Goal: Task Accomplishment & Management: Use online tool/utility

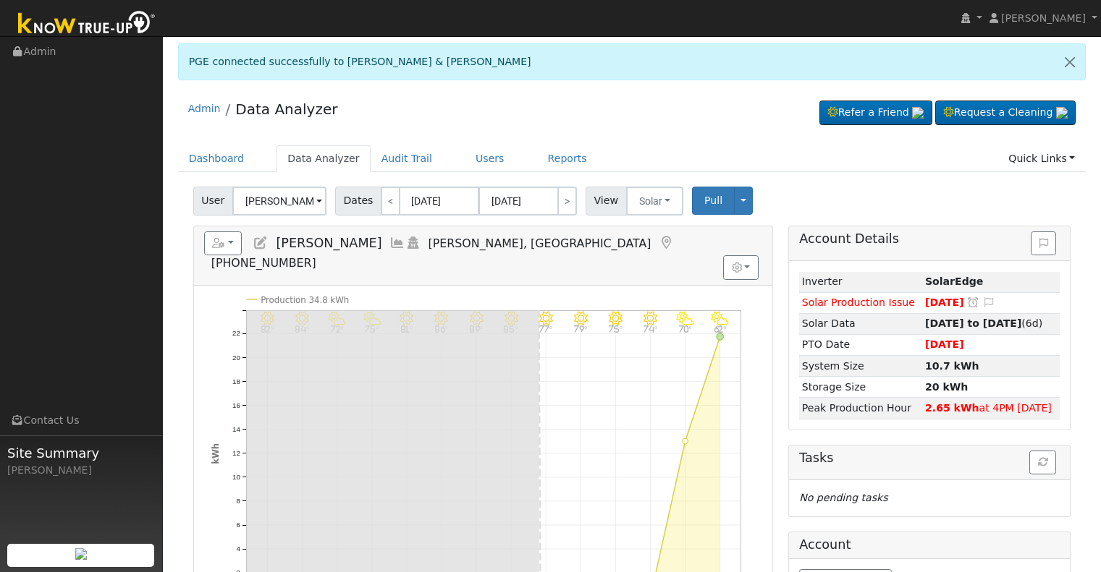
scroll to position [72, 0]
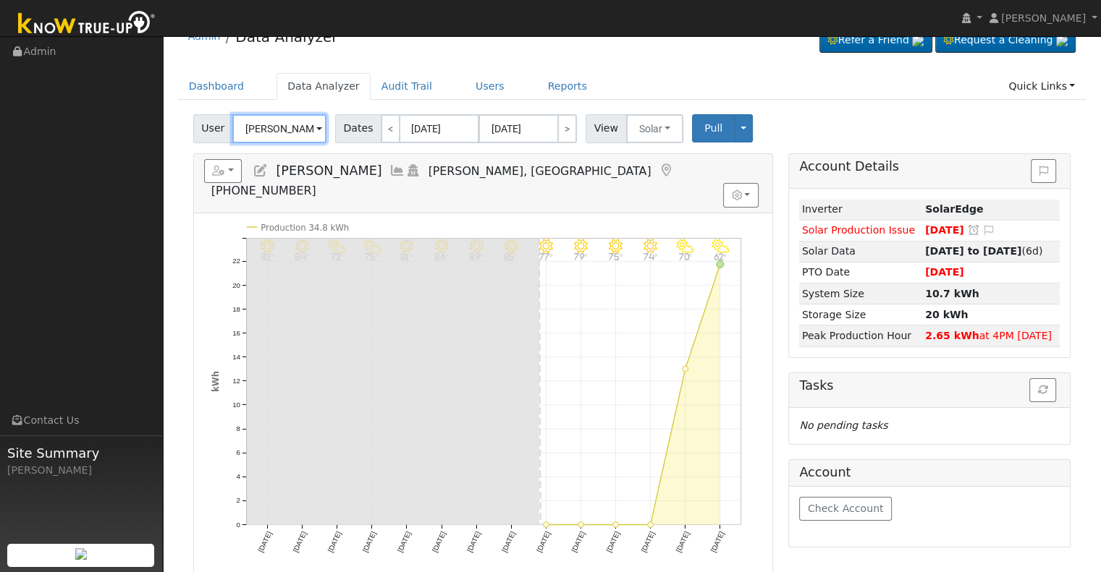
click at [279, 128] on input "[PERSON_NAME]" at bounding box center [279, 128] width 94 height 29
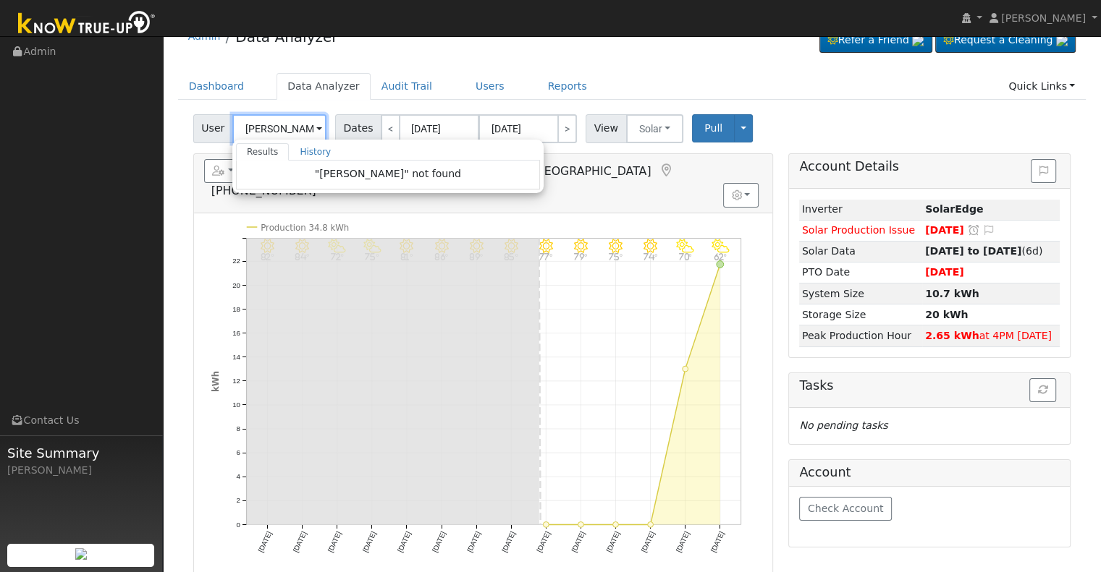
click at [250, 124] on input "[PERSON_NAME]" at bounding box center [279, 128] width 94 height 29
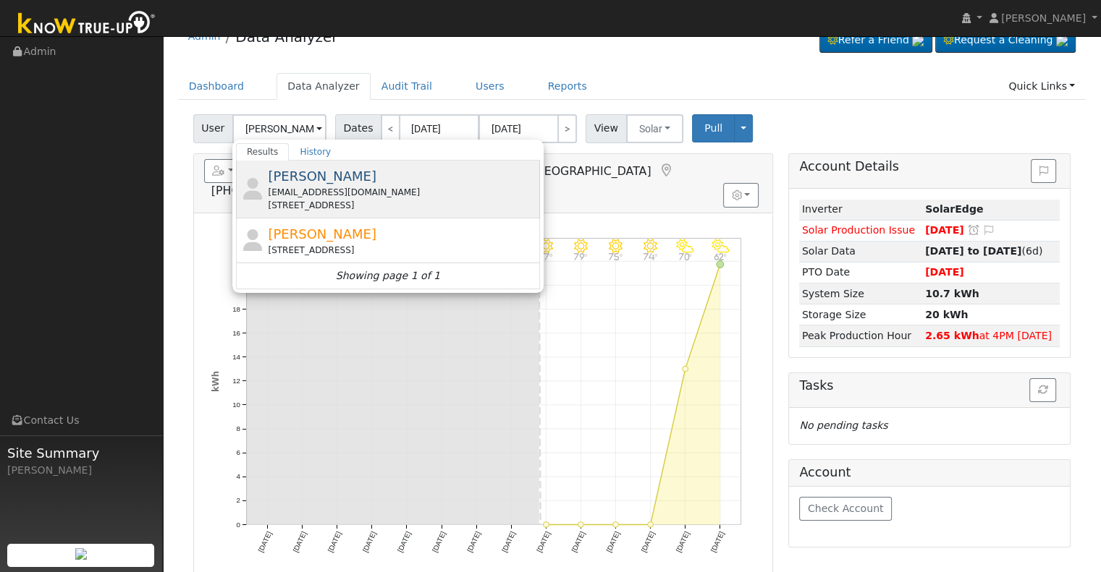
click at [350, 195] on div "[EMAIL_ADDRESS][DOMAIN_NAME]" at bounding box center [402, 192] width 268 height 13
type input "[PERSON_NAME]"
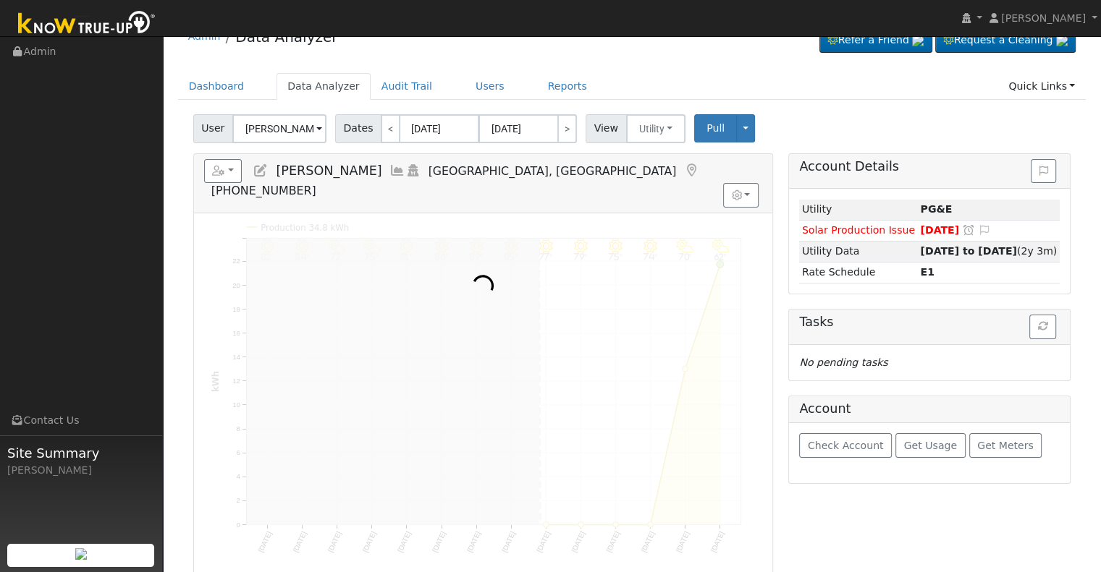
scroll to position [0, 0]
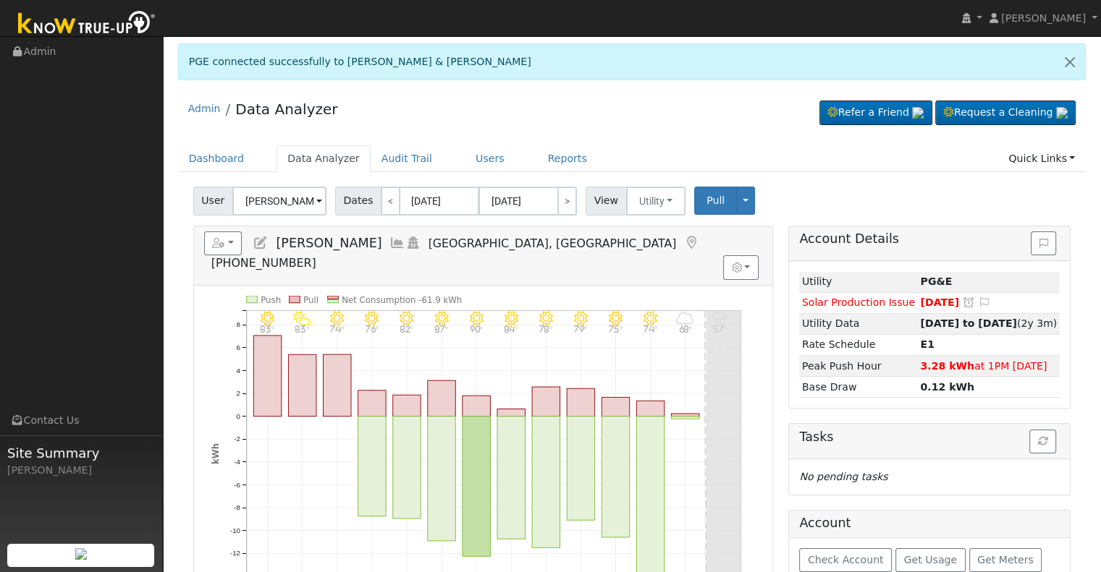
click at [389, 237] on icon at bounding box center [397, 243] width 16 height 13
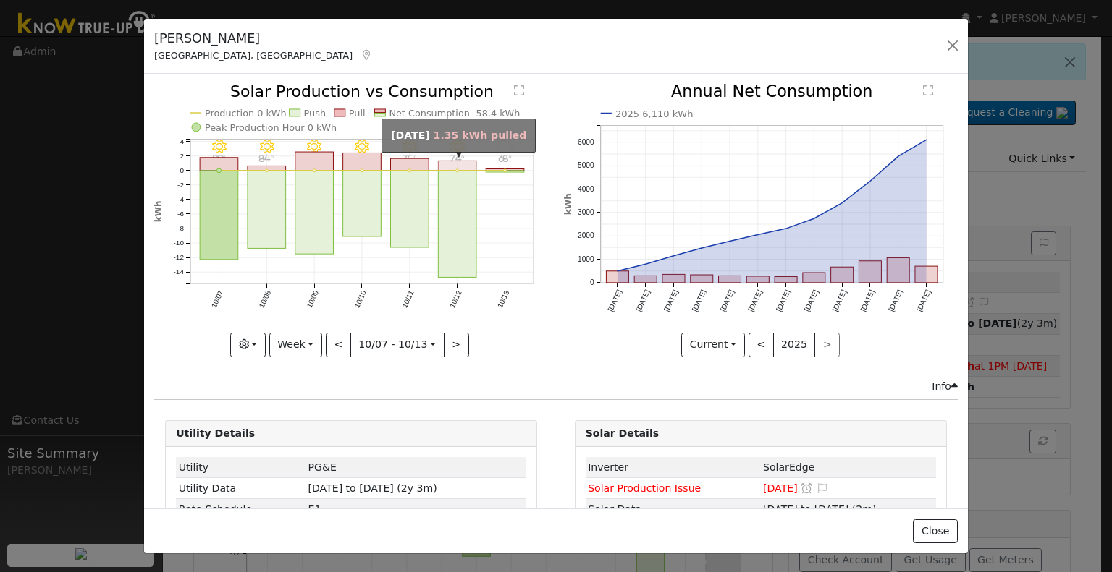
click at [462, 167] on rect "onclick=""" at bounding box center [458, 166] width 38 height 10
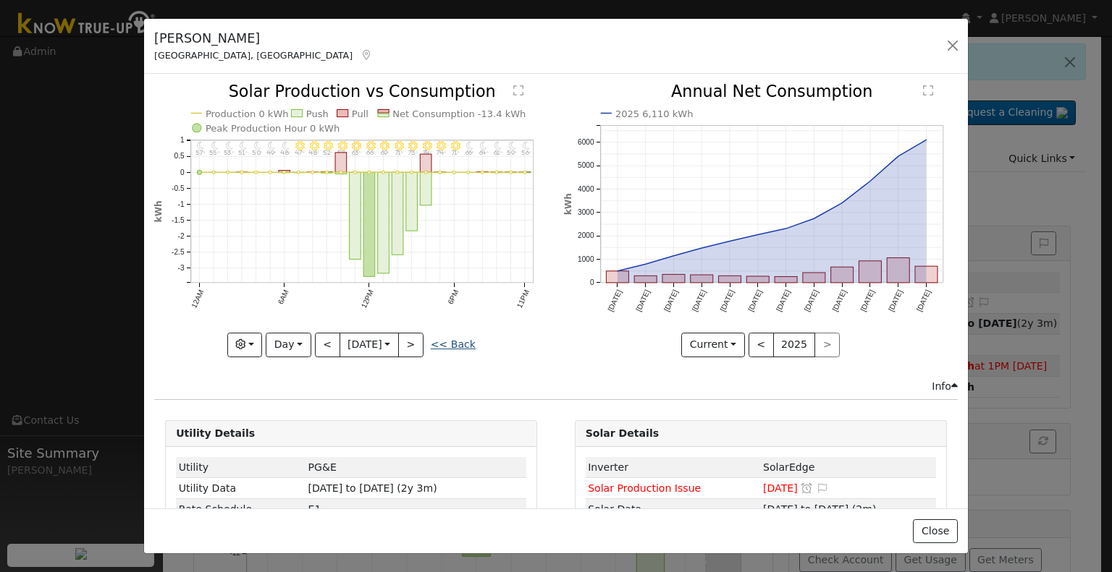
click at [448, 343] on link "<< Back" at bounding box center [453, 345] width 45 height 12
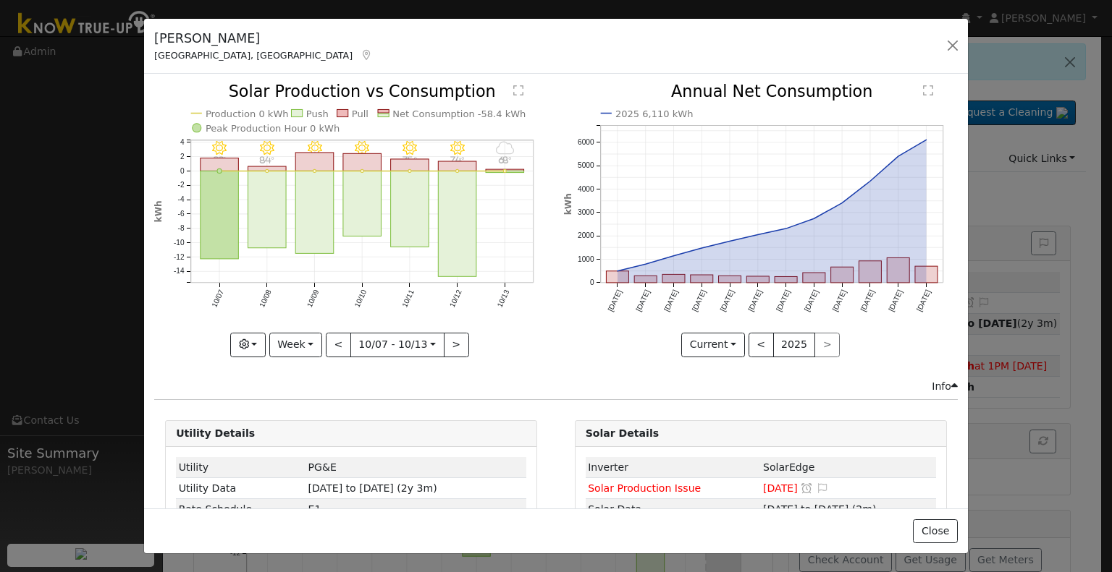
click at [339, 355] on div "10/13 - Cloudy 68° 10/12 - Clear 74° 10/11 - Clear 75° 10/10 - Clear 79° 10/09 …" at bounding box center [351, 231] width 409 height 295
click at [337, 350] on button "<" at bounding box center [338, 345] width 25 height 25
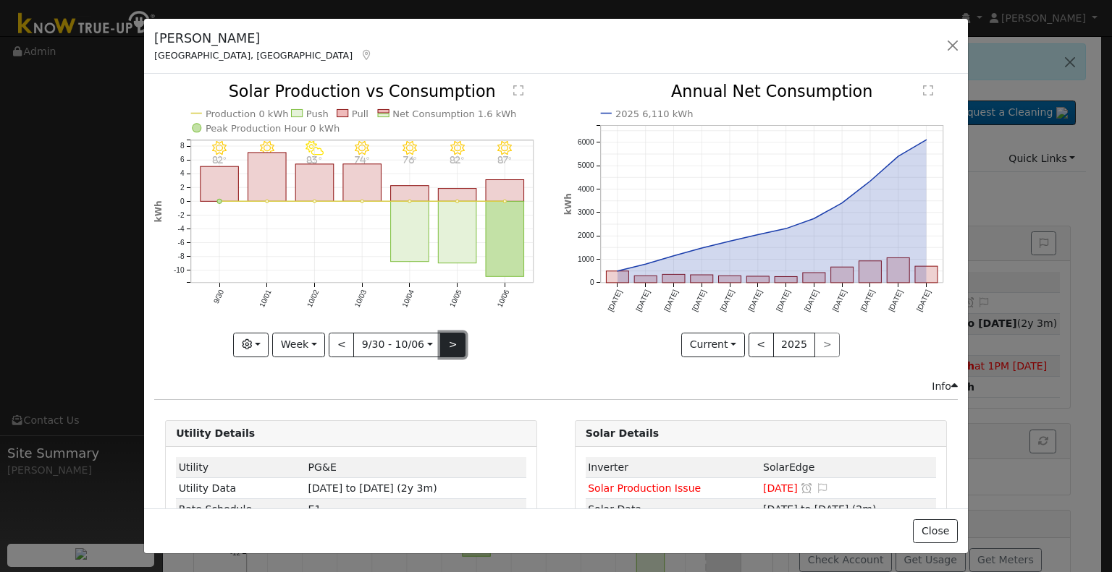
click at [450, 344] on button ">" at bounding box center [452, 345] width 25 height 25
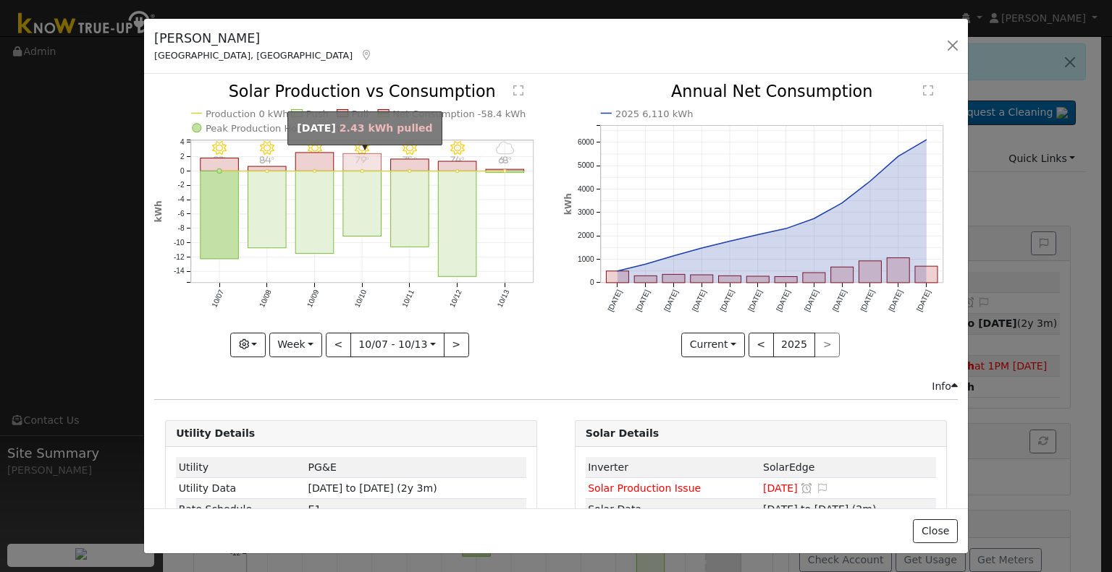
click at [363, 164] on rect "onclick=""" at bounding box center [362, 162] width 38 height 17
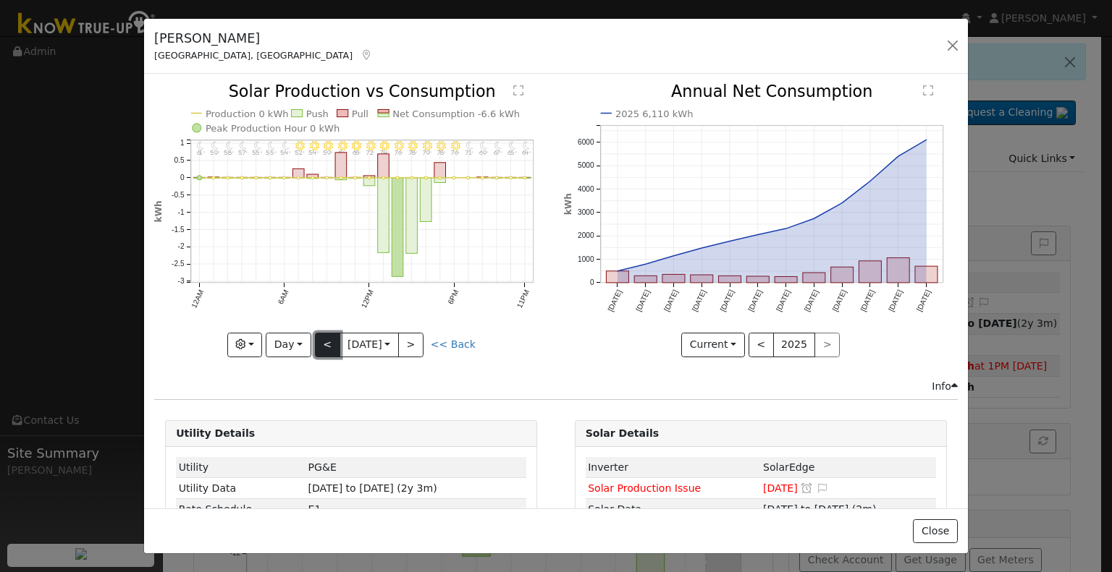
click at [327, 347] on button "<" at bounding box center [327, 345] width 25 height 25
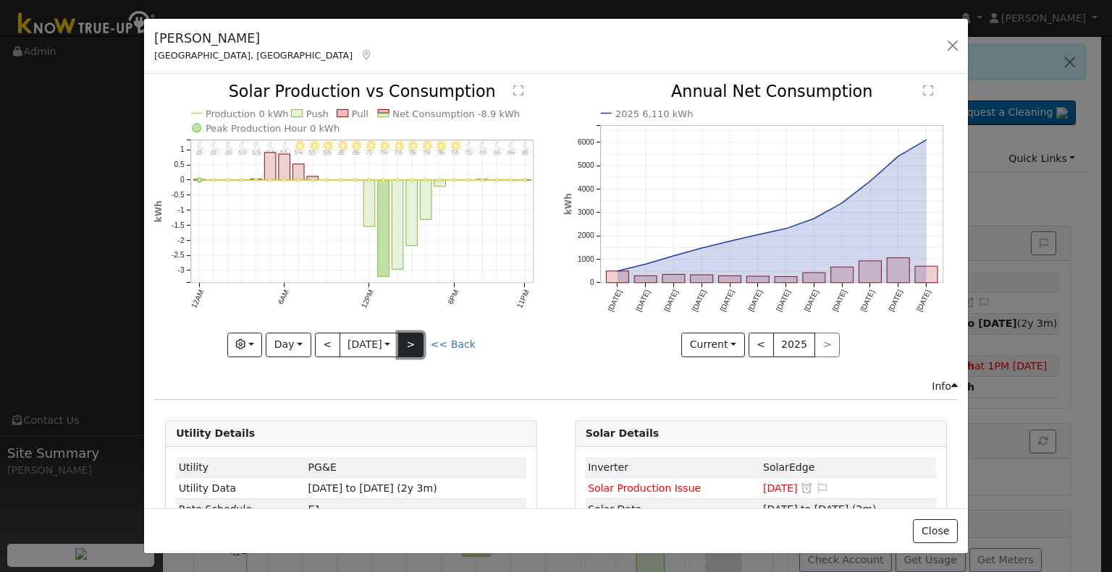
click at [423, 350] on button ">" at bounding box center [410, 345] width 25 height 25
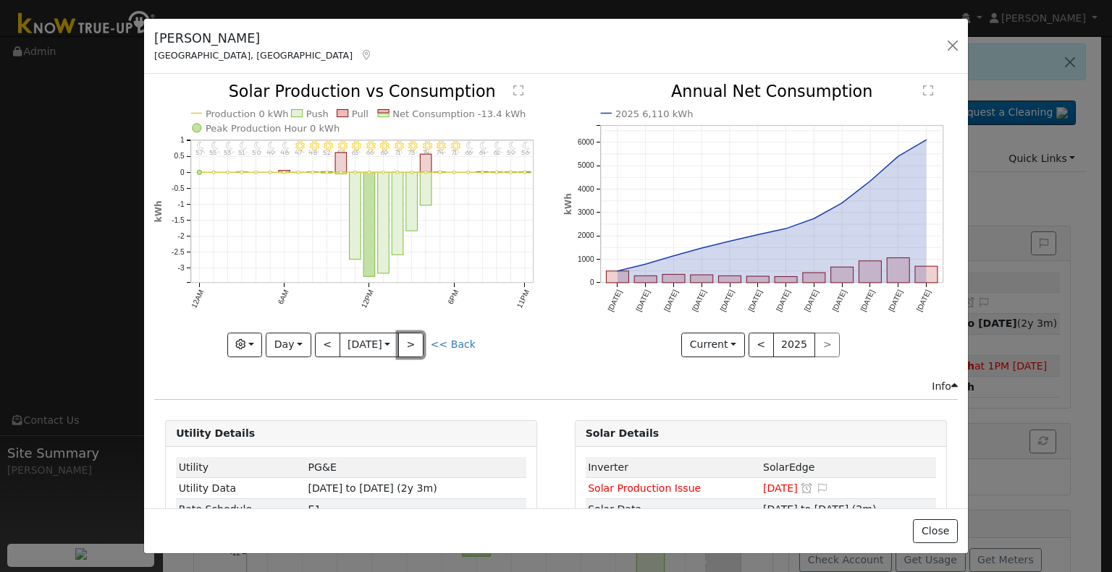
click at [423, 350] on button ">" at bounding box center [410, 345] width 25 height 25
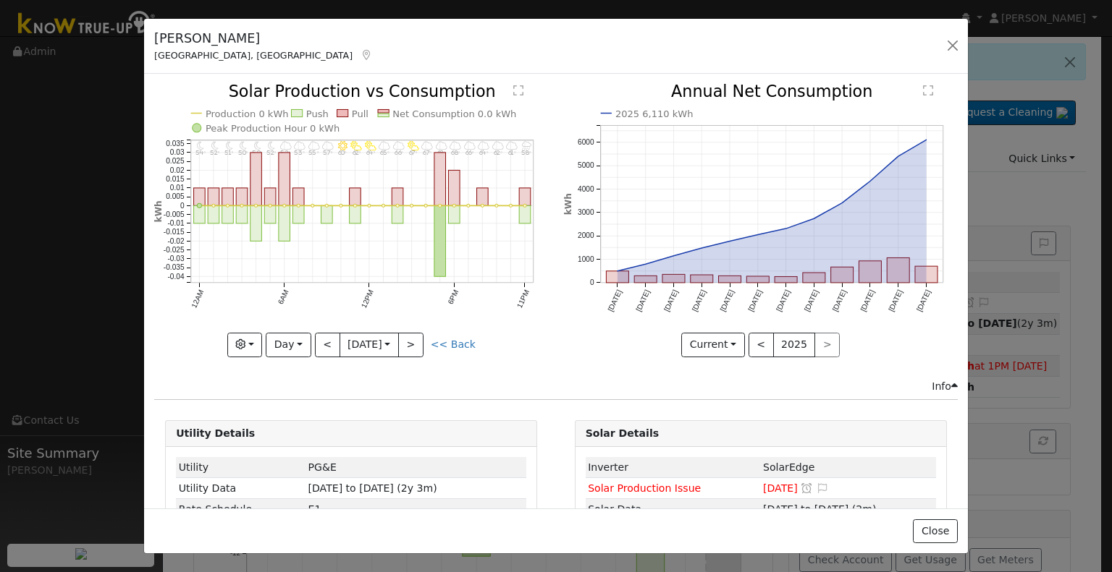
click at [461, 351] on div "11PM - Rain 58° 10PM - Cloudy 61° 9PM - Cloudy 62° 8PM - Cloudy 64° 7PM - Mostl…" at bounding box center [351, 220] width 394 height 273
click at [461, 351] on icon "11PM - Rain 58° 10PM - Cloudy 61° 9PM - Cloudy 62° 8PM - Cloudy 64° 7PM - Mostl…" at bounding box center [351, 219] width 394 height 271
click at [460, 345] on link "<< Back" at bounding box center [453, 345] width 45 height 12
type input "[DATE]"
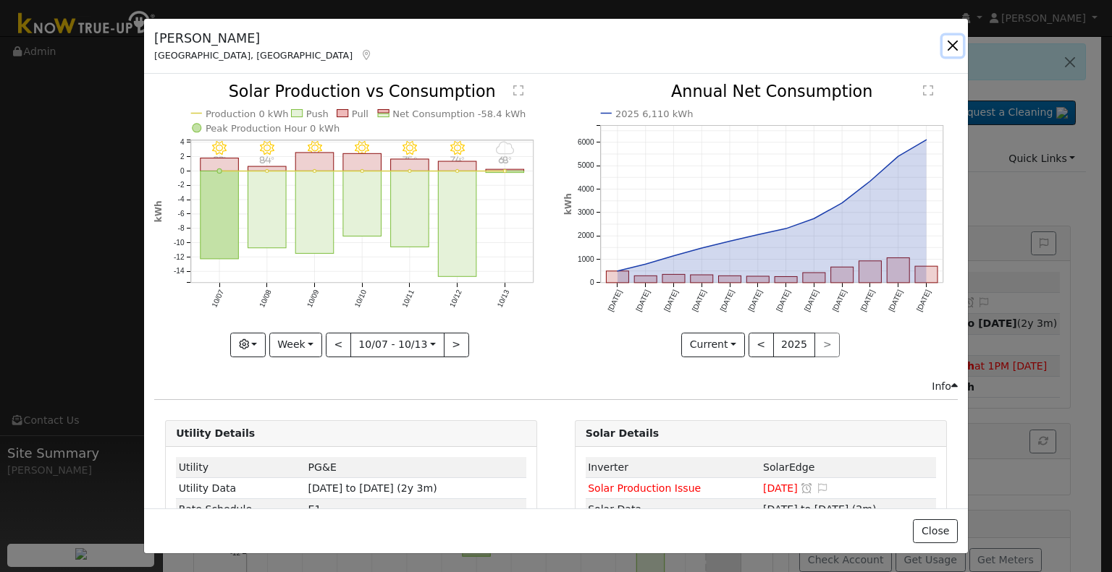
click at [957, 41] on button "button" at bounding box center [952, 45] width 20 height 20
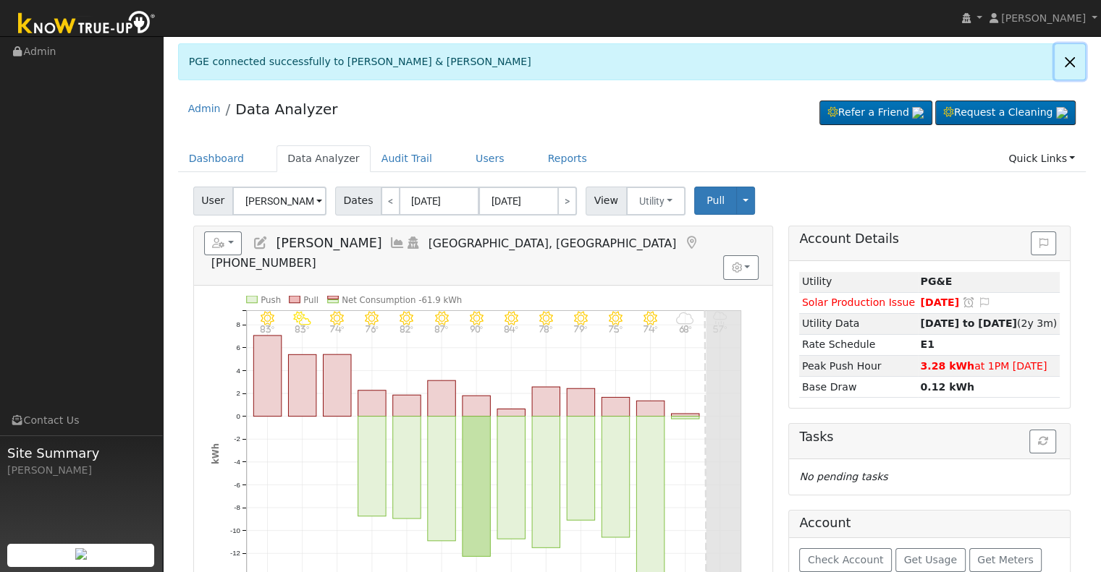
click at [1073, 62] on link at bounding box center [1069, 61] width 30 height 35
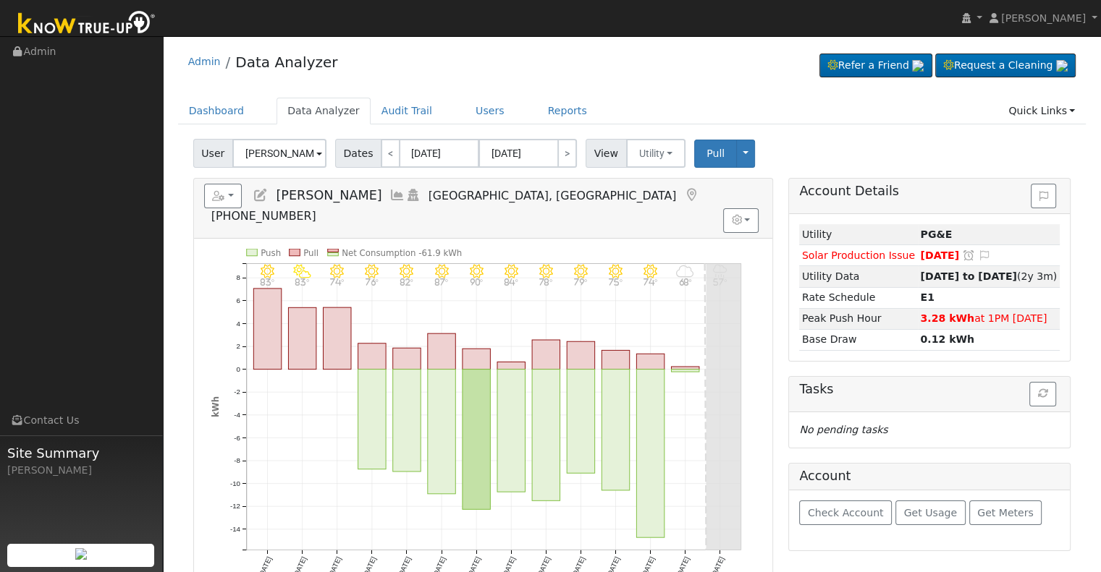
click at [389, 193] on icon at bounding box center [397, 195] width 16 height 13
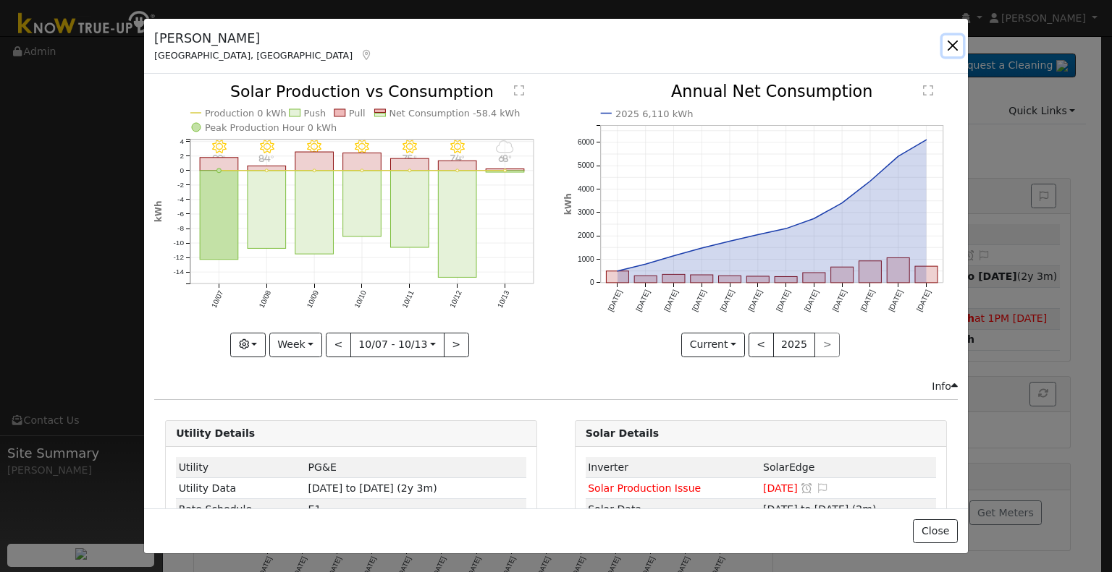
click at [952, 44] on button "button" at bounding box center [952, 45] width 20 height 20
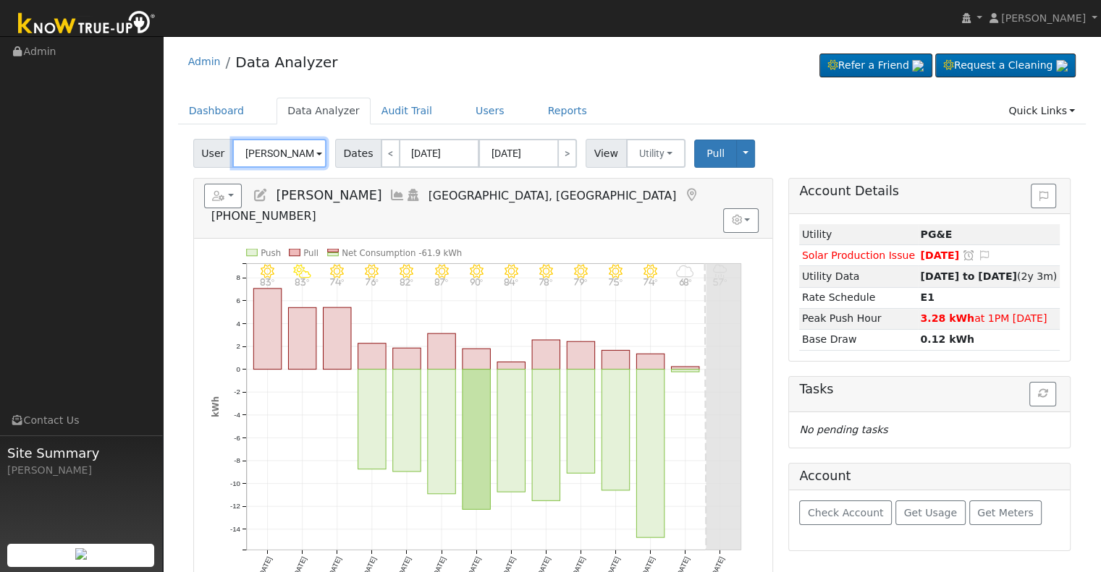
click at [276, 145] on input "[PERSON_NAME]" at bounding box center [279, 153] width 94 height 29
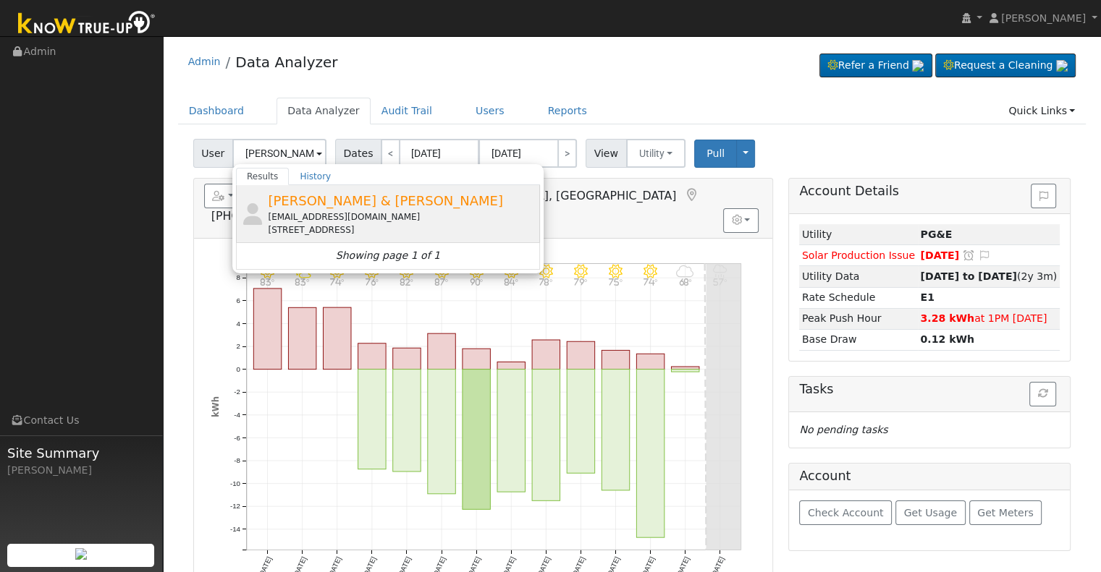
click at [384, 211] on div "[EMAIL_ADDRESS][DOMAIN_NAME]" at bounding box center [402, 217] width 268 height 13
type input "[PERSON_NAME] & [PERSON_NAME]"
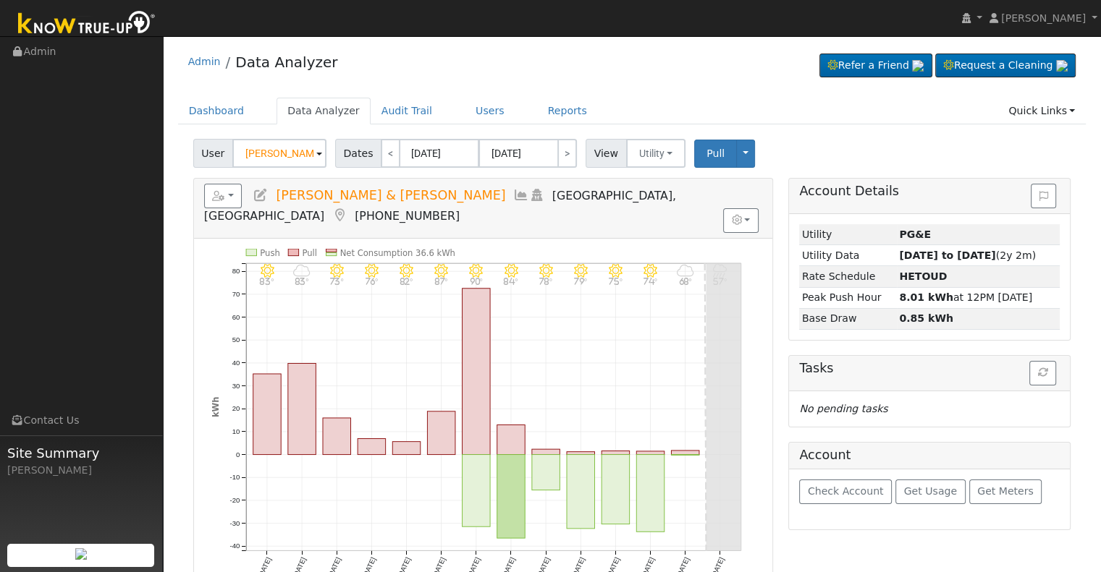
click at [513, 196] on icon at bounding box center [521, 195] width 16 height 13
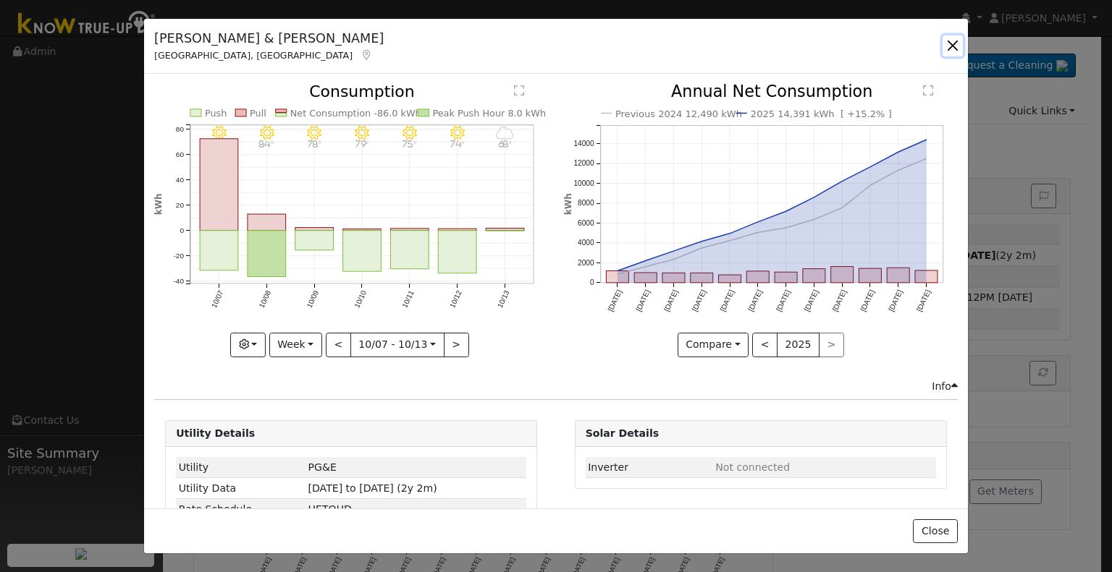
click at [950, 48] on button "button" at bounding box center [952, 45] width 20 height 20
